Goal: Answer question/provide support

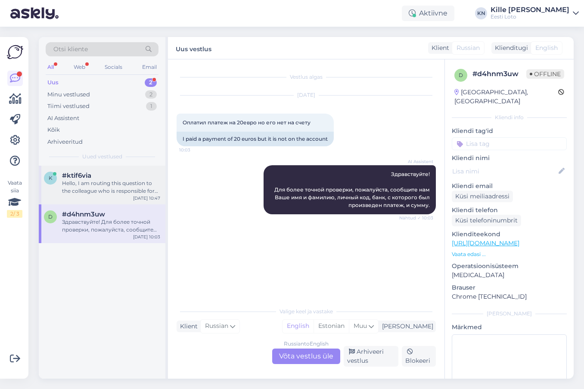
click at [127, 183] on div "Hello, I am routing this question to the colleague who is responsible for this …" at bounding box center [111, 188] width 98 height 16
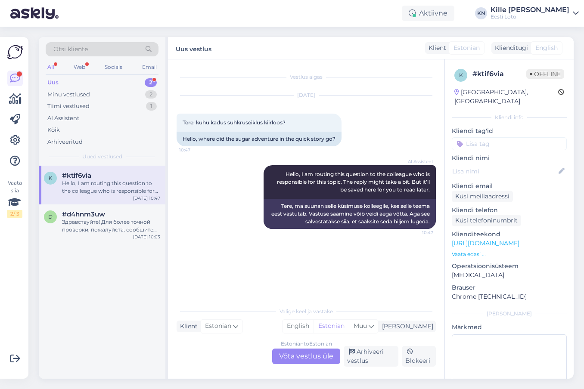
click at [74, 50] on span "Otsi kliente" at bounding box center [70, 49] width 34 height 9
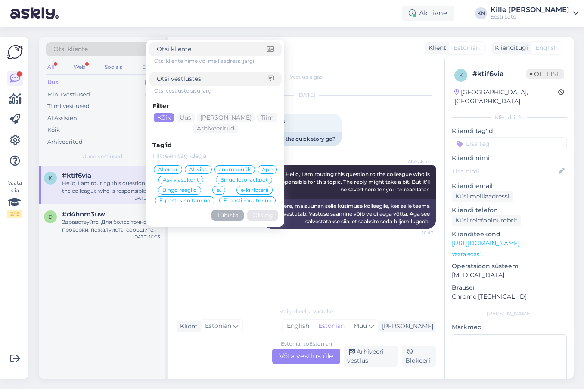
click at [171, 77] on input at bounding box center [212, 78] width 111 height 9
type input "suhkruseiklus"
click button "Otsing" at bounding box center [262, 215] width 31 height 11
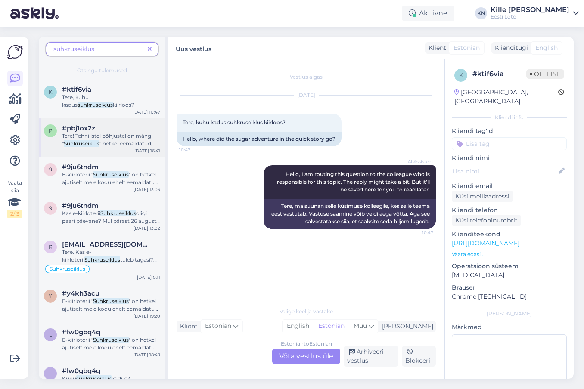
click at [106, 134] on span "Tere! Tehnilistel põhjustel on mäng "" at bounding box center [106, 140] width 89 height 14
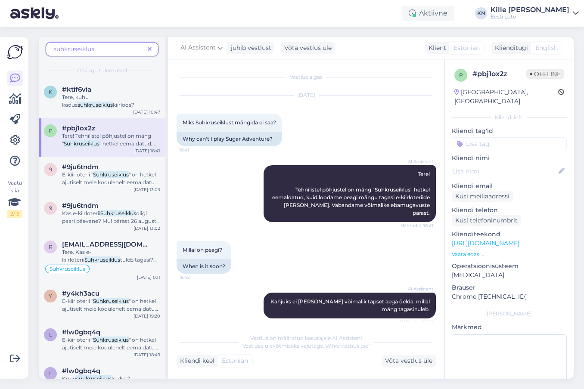
scroll to position [6, 0]
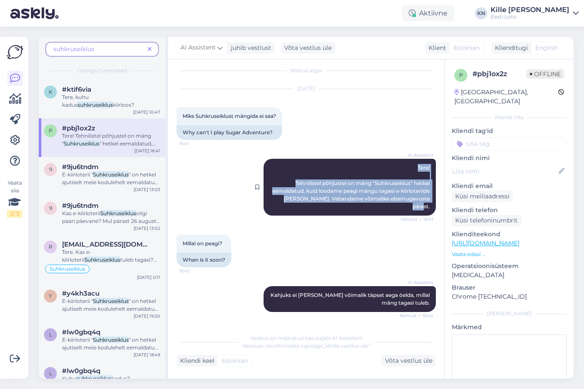
drag, startPoint x: 431, startPoint y: 207, endPoint x: 323, endPoint y: 162, distance: 116.8
click at [323, 162] on div "AI Assistent Tere! Tehnilistel põhjustel on mäng "Suhkruseiklus" hetkel eemalda…" at bounding box center [350, 187] width 172 height 57
copy span "Tere! Tehnilistel põhjustel on mäng "Suhkruseiklus" hetkel eemaldatud, kuid loo…"
click at [149, 48] on icon at bounding box center [150, 50] width 4 height 6
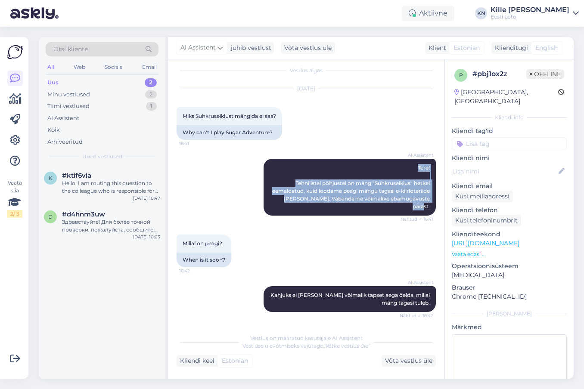
click at [108, 84] on div "Uus 2" at bounding box center [102, 83] width 113 height 12
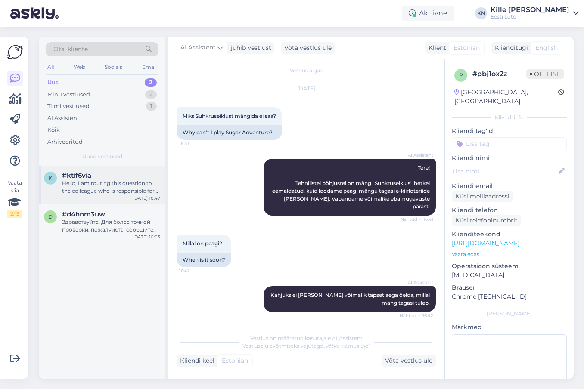
click at [78, 182] on div "Hello, I am routing this question to the colleague who is responsible for this …" at bounding box center [111, 188] width 98 height 16
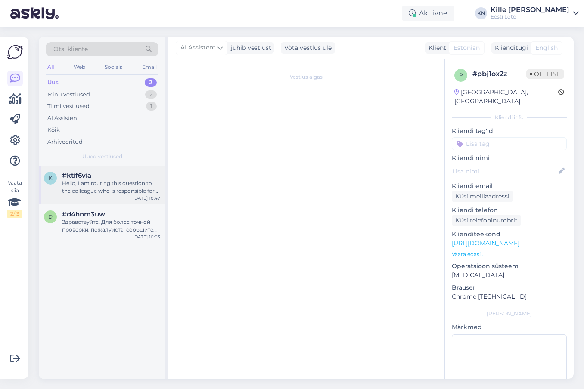
scroll to position [0, 0]
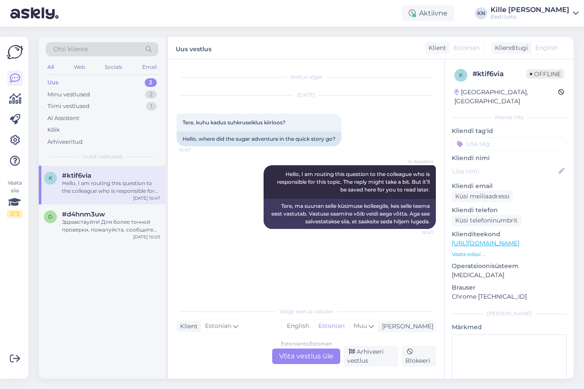
click at [312, 362] on div "Estonian to Estonian Võta vestlus üle" at bounding box center [306, 357] width 68 height 16
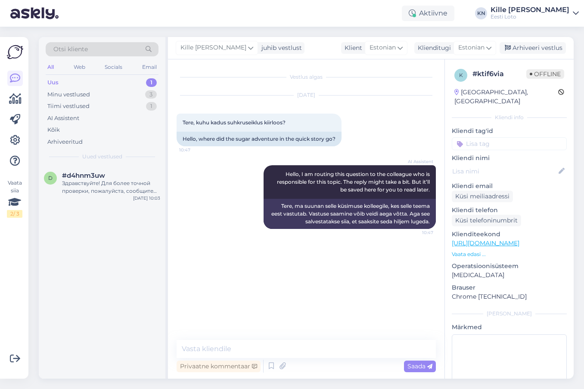
click at [291, 340] on div "Vestlus algas [DATE] Tere, kuhu kadus suhkruseiklus kiirloos? 10:47 Hello, wher…" at bounding box center [306, 219] width 276 height 320
click at [291, 347] on textarea at bounding box center [306, 349] width 259 height 18
paste textarea "Tere! Tehnilistel põhjustel on mäng "Suhkruseiklus" hetkel eemaldatud, kuid loo…"
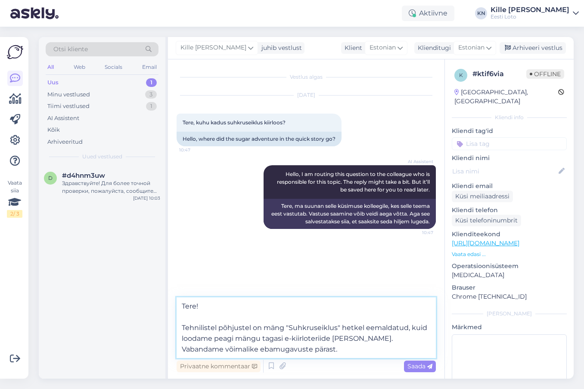
drag, startPoint x: 372, startPoint y: 341, endPoint x: 213, endPoint y: 342, distance: 158.9
click at [213, 342] on textarea "Tere! Tehnilistel põhjustel on mäng "Suhkruseiklus" hetkel eemaldatud, kuid loo…" at bounding box center [306, 328] width 259 height 61
click at [369, 340] on textarea "Tere! Tehnilistel põhjustel on mäng "Suhkruseiklus" hetkel eemaldatud, kuid loo…" at bounding box center [306, 328] width 259 height 61
drag, startPoint x: 375, startPoint y: 340, endPoint x: 155, endPoint y: 340, distance: 219.2
click at [177, 340] on textarea "Tere! Tehnilistel põhjustel on mäng "Suhkruseiklus" hetkel eemaldatud, kuid loo…" at bounding box center [306, 328] width 259 height 61
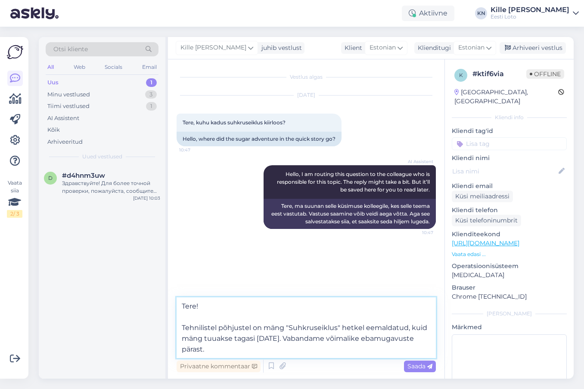
click at [182, 326] on textarea "Tere! Tehnilistel põhjustel on mäng "Suhkruseiklus" hetkel eemaldatud, kuid män…" at bounding box center [306, 328] width 259 height 61
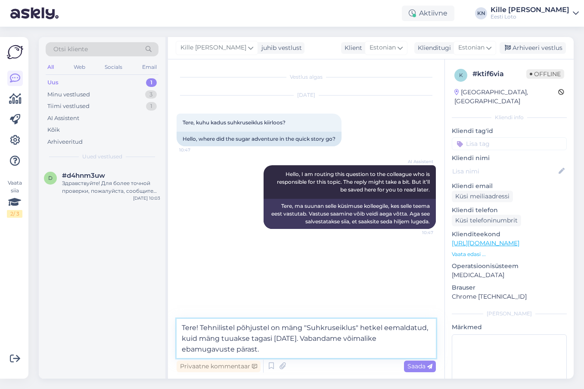
type textarea "Tere! Tehnilistel põhjustel on mäng "Suhkruseiklus" hetkel eemaldatud, kuid män…"
click at [418, 368] on span "Saada" at bounding box center [419, 367] width 25 height 8
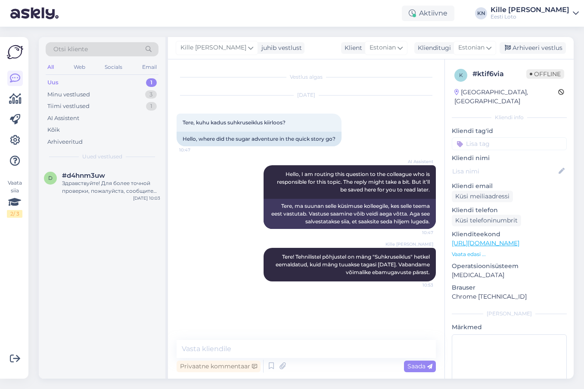
click at [497, 137] on input at bounding box center [509, 143] width 115 height 13
type input "suhk"
click at [504, 165] on span "Suhkruseiklus" at bounding box center [509, 167] width 36 height 5
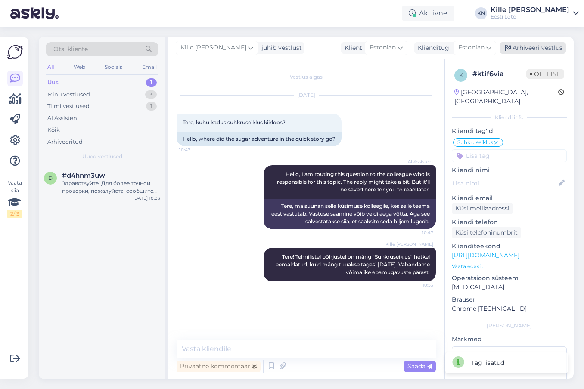
click at [521, 52] on div "Arhiveeri vestlus" at bounding box center [533, 48] width 66 height 12
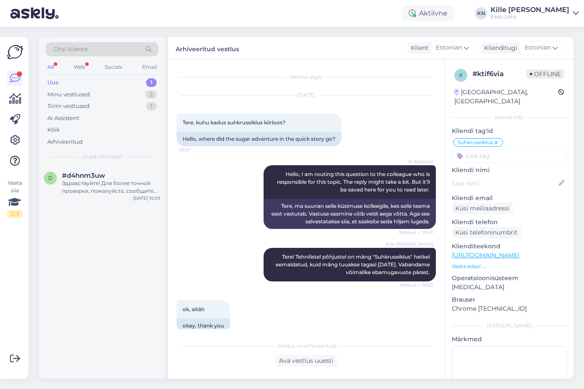
scroll to position [58, 0]
